Goal: Transaction & Acquisition: Purchase product/service

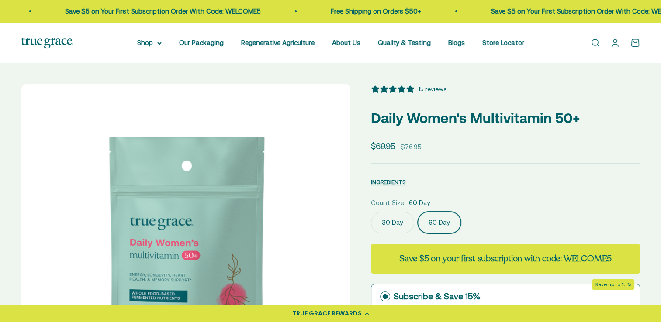
select select "3"
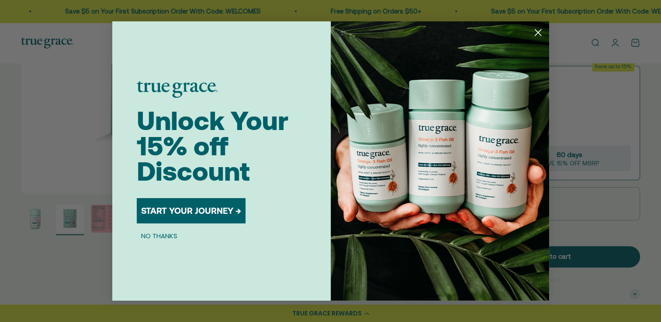
scroll to position [0, 343]
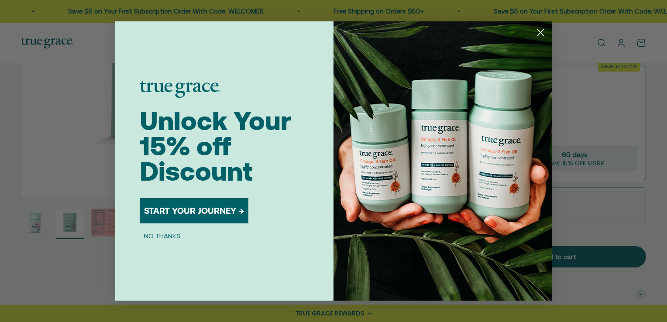
click at [106, 218] on div "Close dialog Unlock Your 15% off Discount START YOUR JOURNEY → NO THANKS Submit" at bounding box center [333, 161] width 667 height 322
click at [542, 30] on circle "Close dialog" at bounding box center [541, 32] width 14 height 14
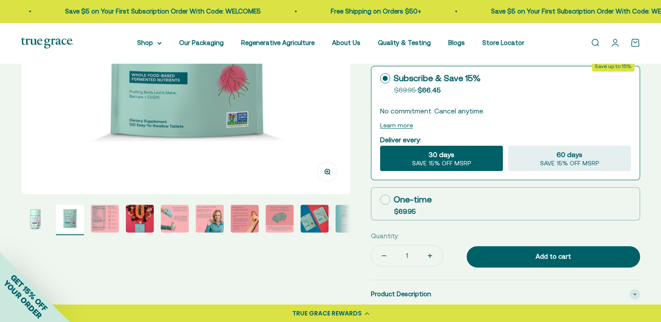
click at [112, 224] on img "Go to item 3" at bounding box center [105, 219] width 28 height 28
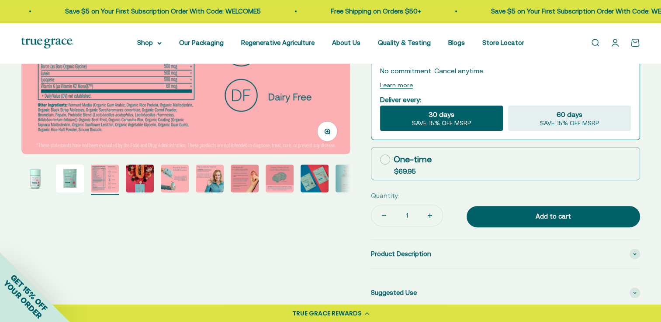
scroll to position [262, 0]
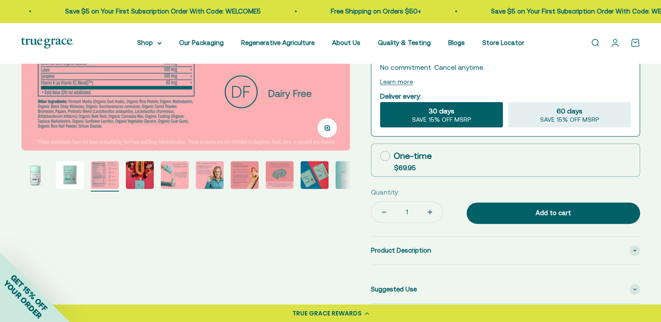
click at [174, 175] on img "Go to item 5" at bounding box center [175, 175] width 28 height 28
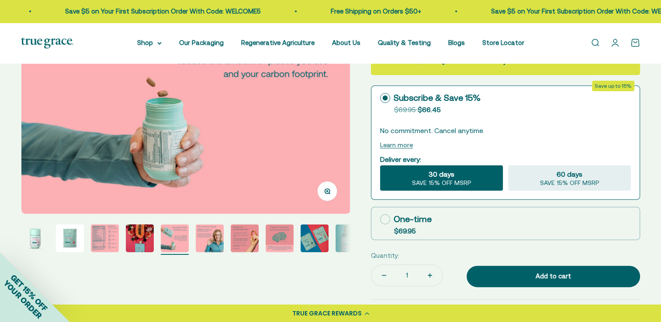
scroll to position [218, 0]
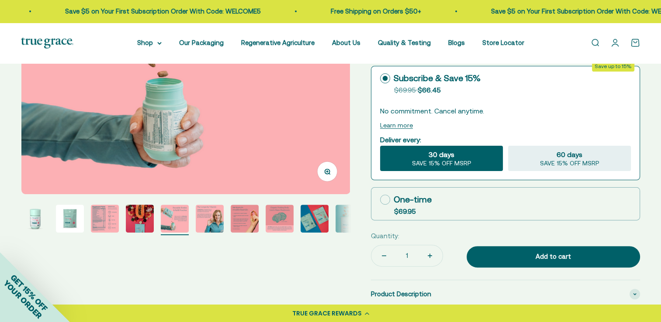
click at [183, 221] on img "Go to item 5" at bounding box center [175, 219] width 28 height 28
click at [214, 226] on img "Go to item 6" at bounding box center [210, 219] width 28 height 28
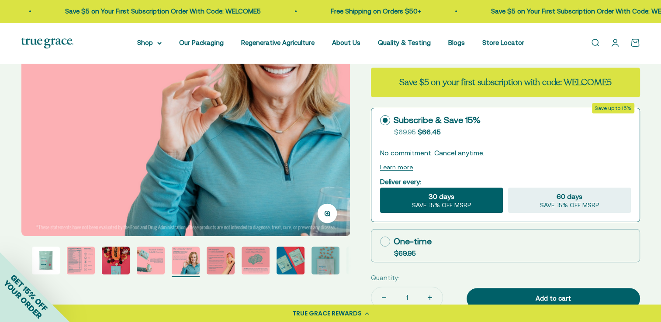
scroll to position [262, 0]
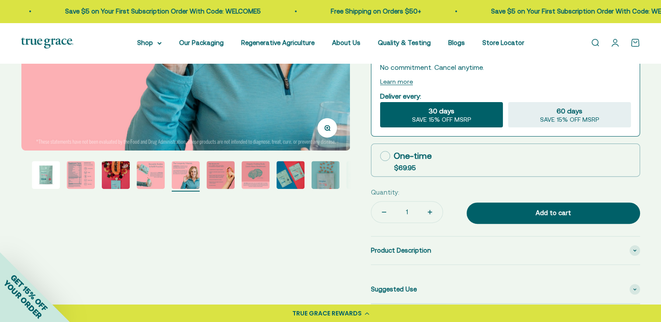
click at [213, 175] on img "Go to item 7" at bounding box center [221, 175] width 28 height 28
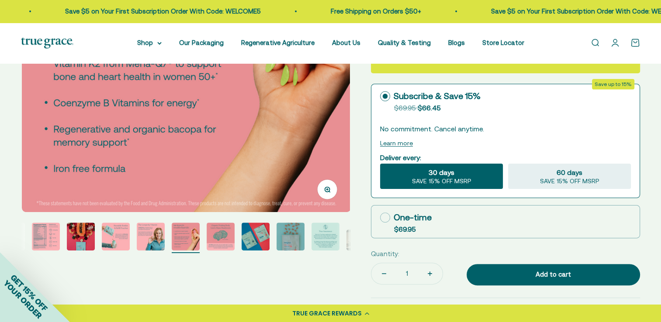
scroll to position [218, 0]
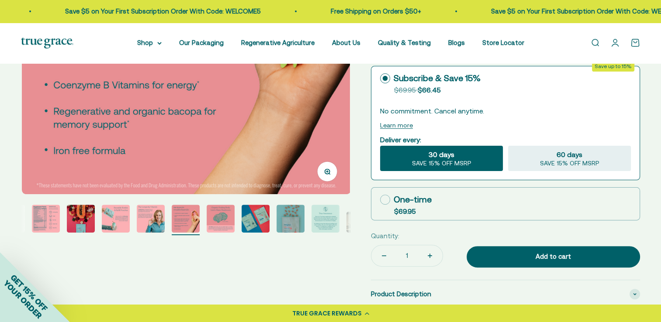
click at [263, 224] on img "Go to item 9" at bounding box center [256, 219] width 28 height 28
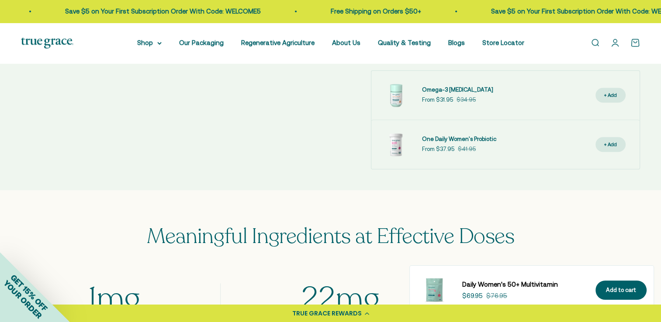
scroll to position [655, 0]
